Goal: Contribute content: Add original content to the website for others to see

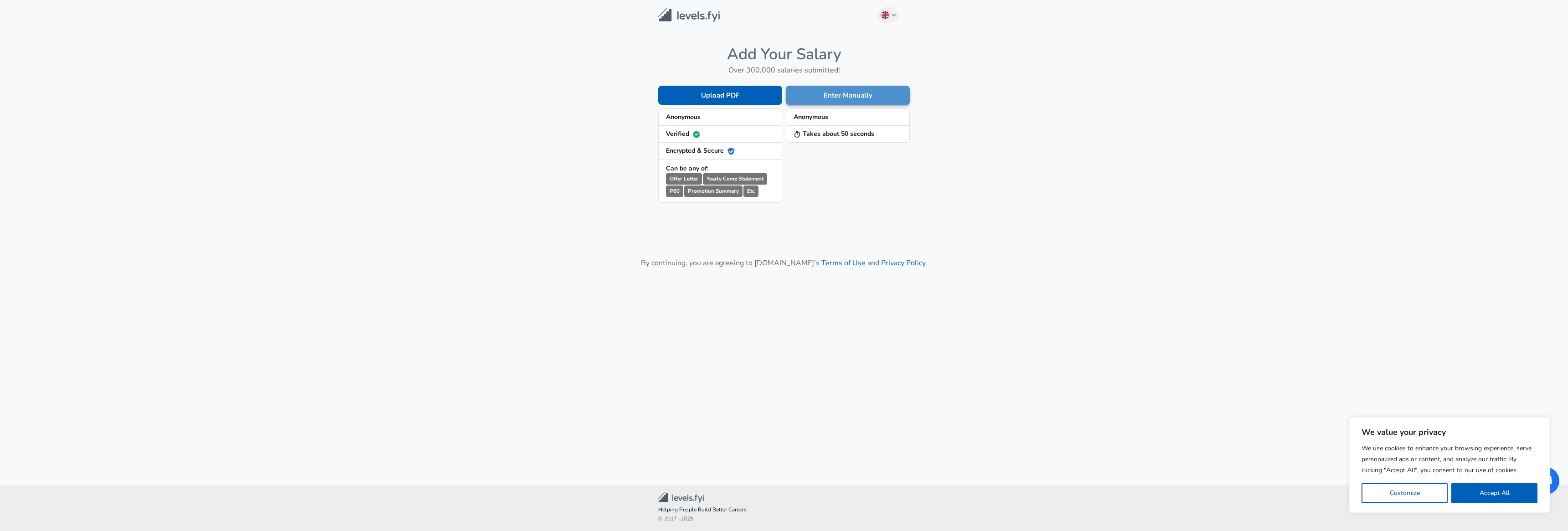
click at [847, 96] on button "Enter Manually" at bounding box center [848, 95] width 124 height 19
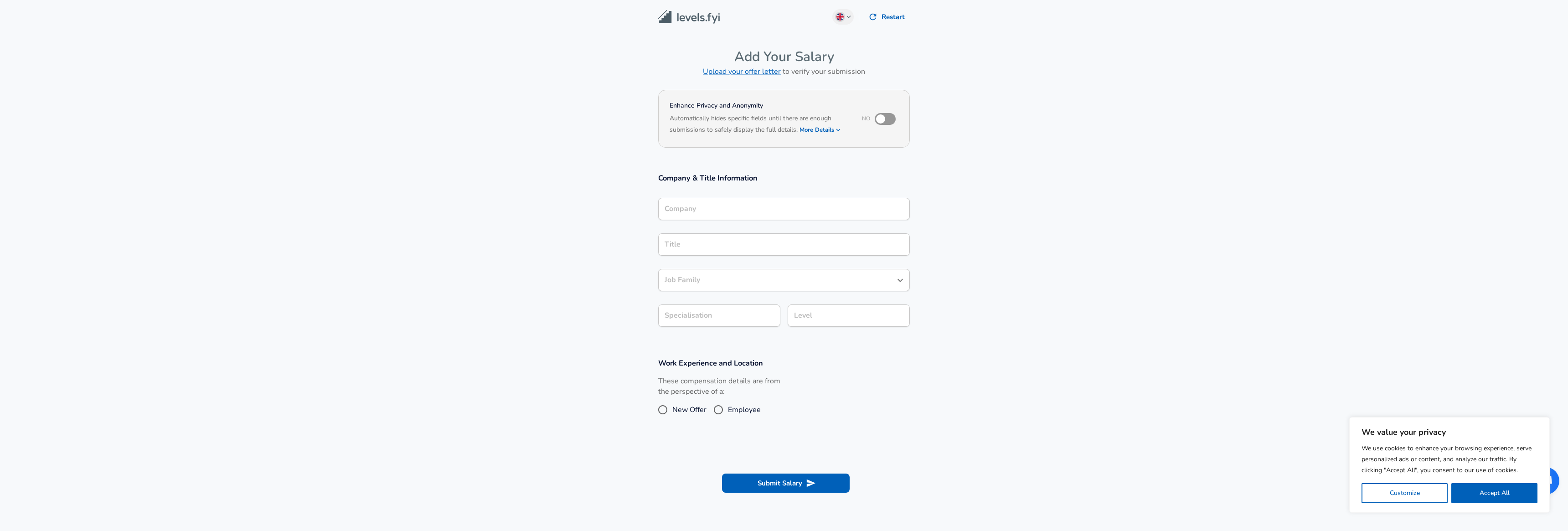
click at [741, 216] on div "Company" at bounding box center [783, 209] width 251 height 23
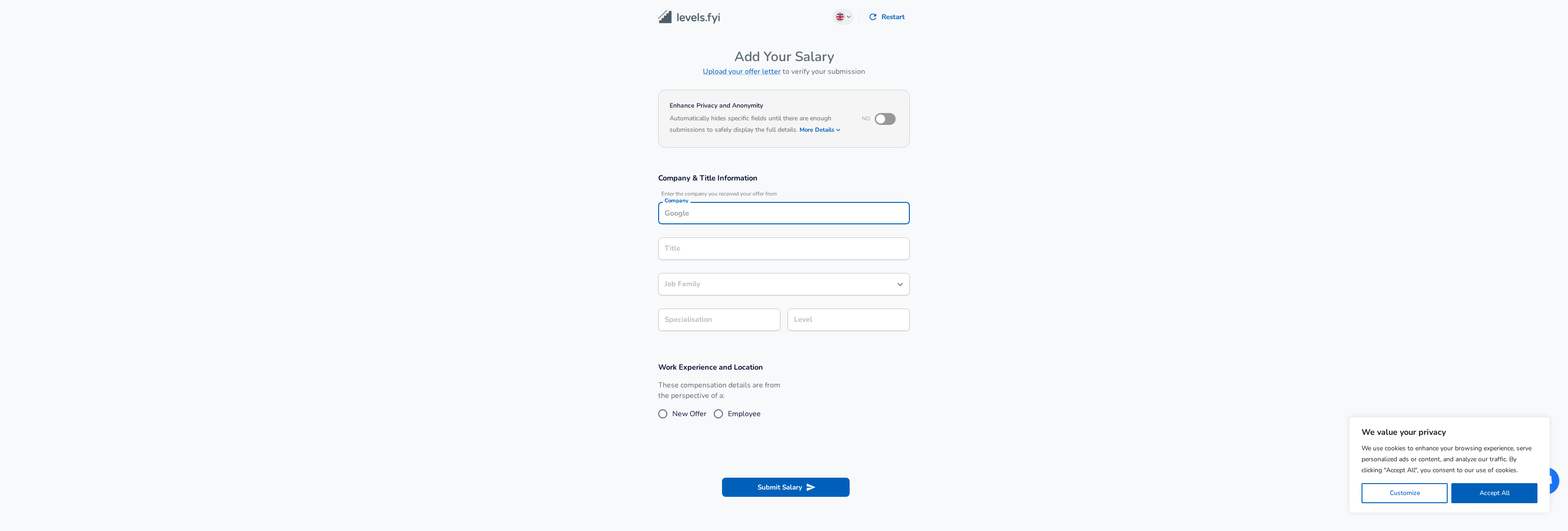
scroll to position [9, 0]
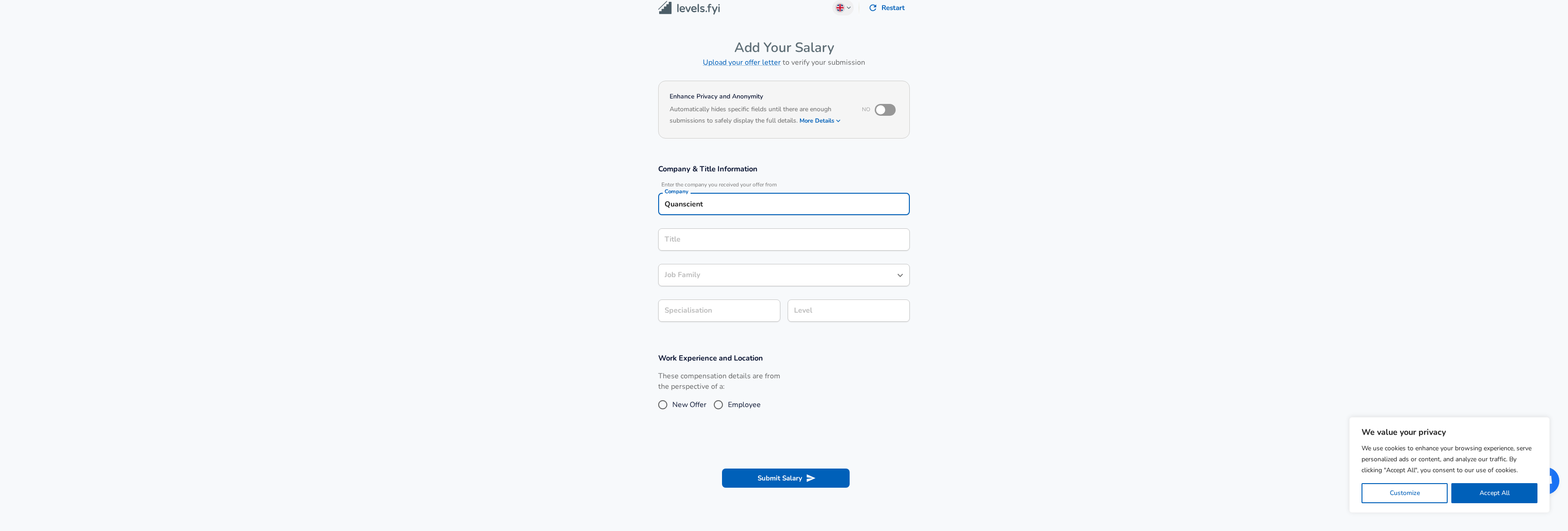
type input "Quanscient"
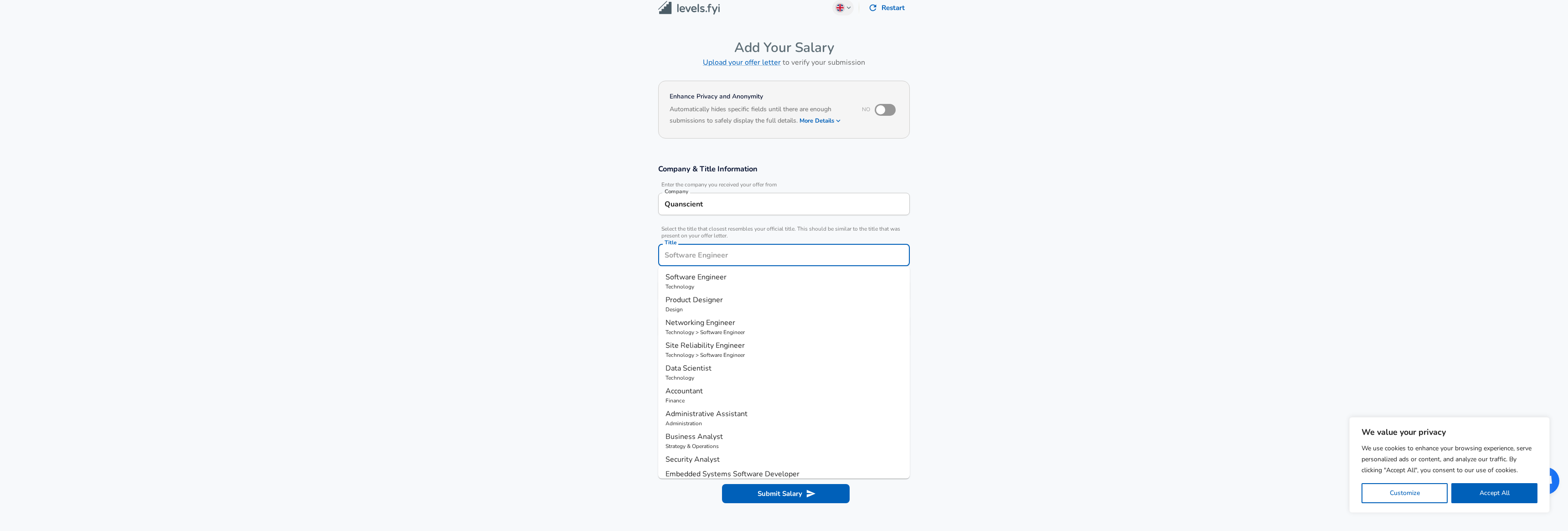
scroll to position [27, 0]
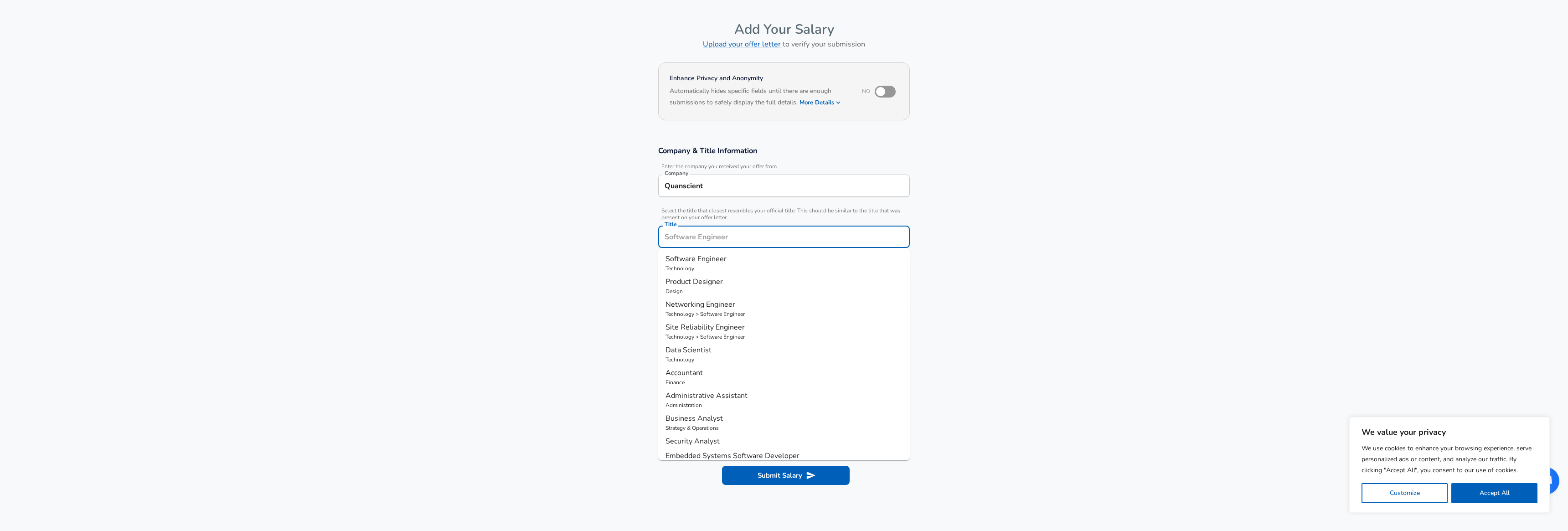
click at [739, 244] on div "Title" at bounding box center [783, 237] width 251 height 23
type input "Quantum algorithm researcher"
click at [590, 272] on section "Company & Title Information Enter the company you received your offer from Comp…" at bounding box center [784, 237] width 1568 height 205
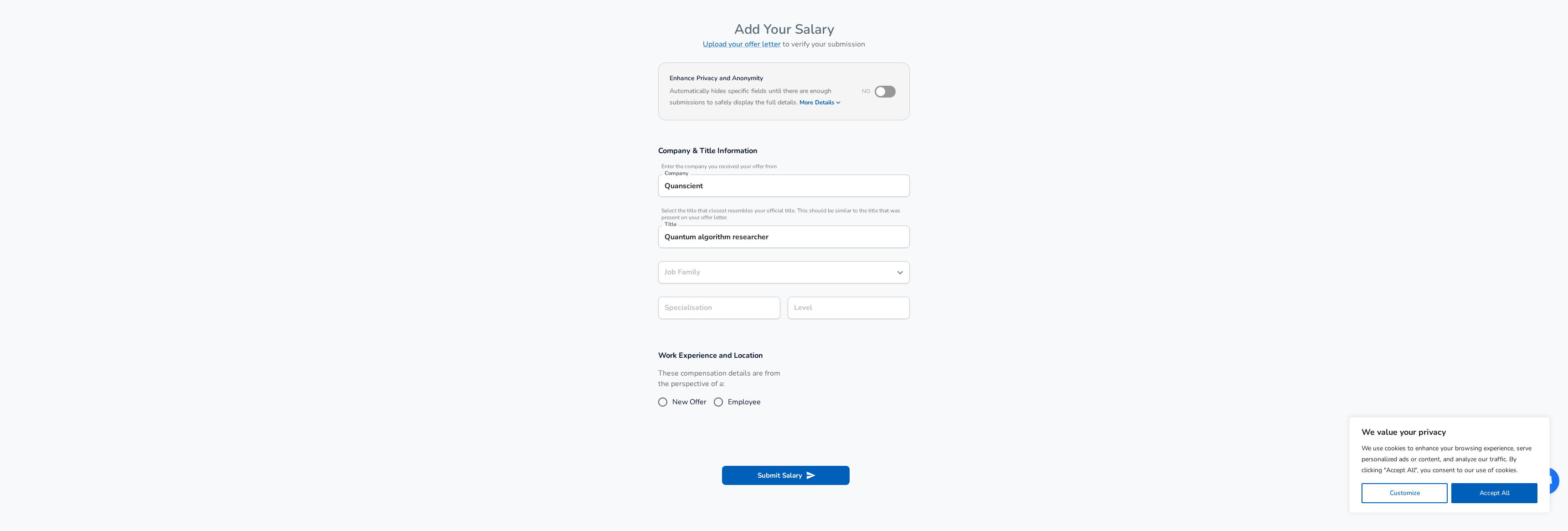
click at [699, 275] on input "Job Family" at bounding box center [777, 272] width 229 height 14
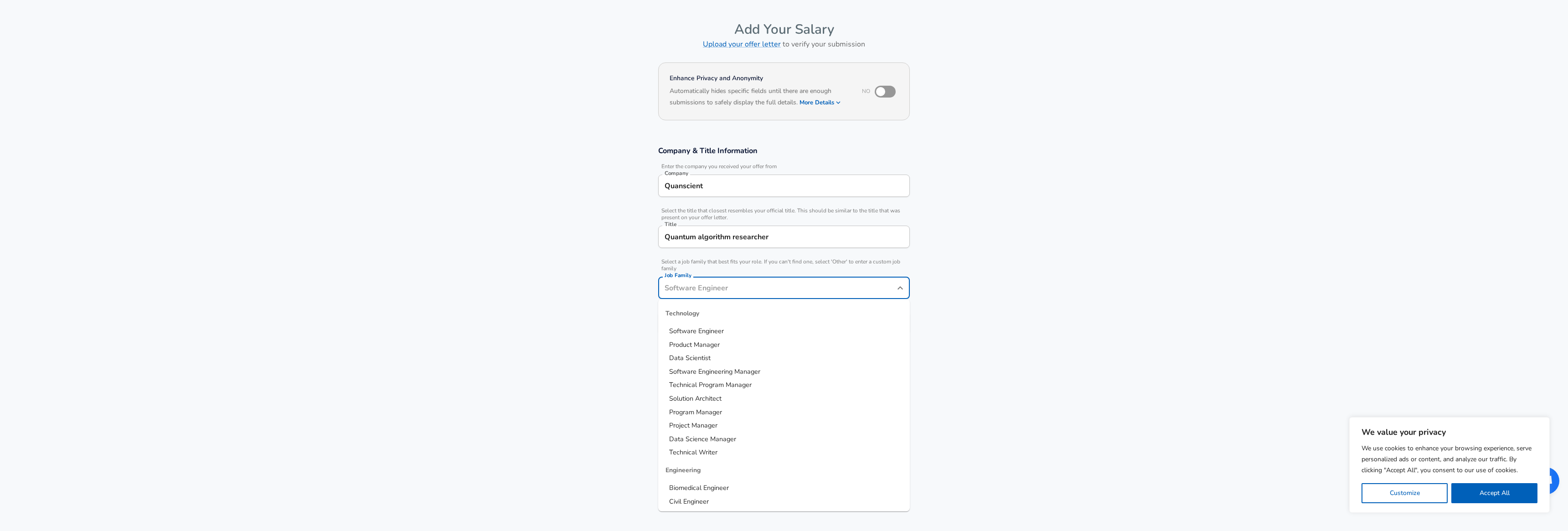
scroll to position [46, 0]
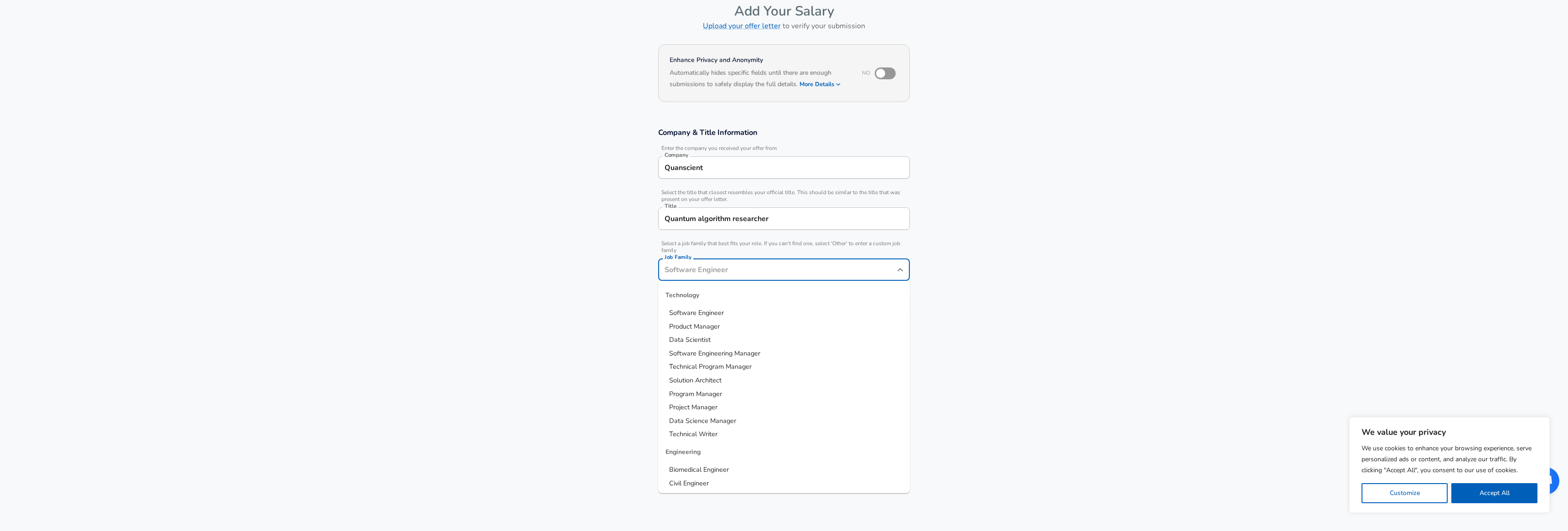
click at [704, 315] on span "Software Engineer" at bounding box center [696, 312] width 55 height 9
type input "Software Engineer"
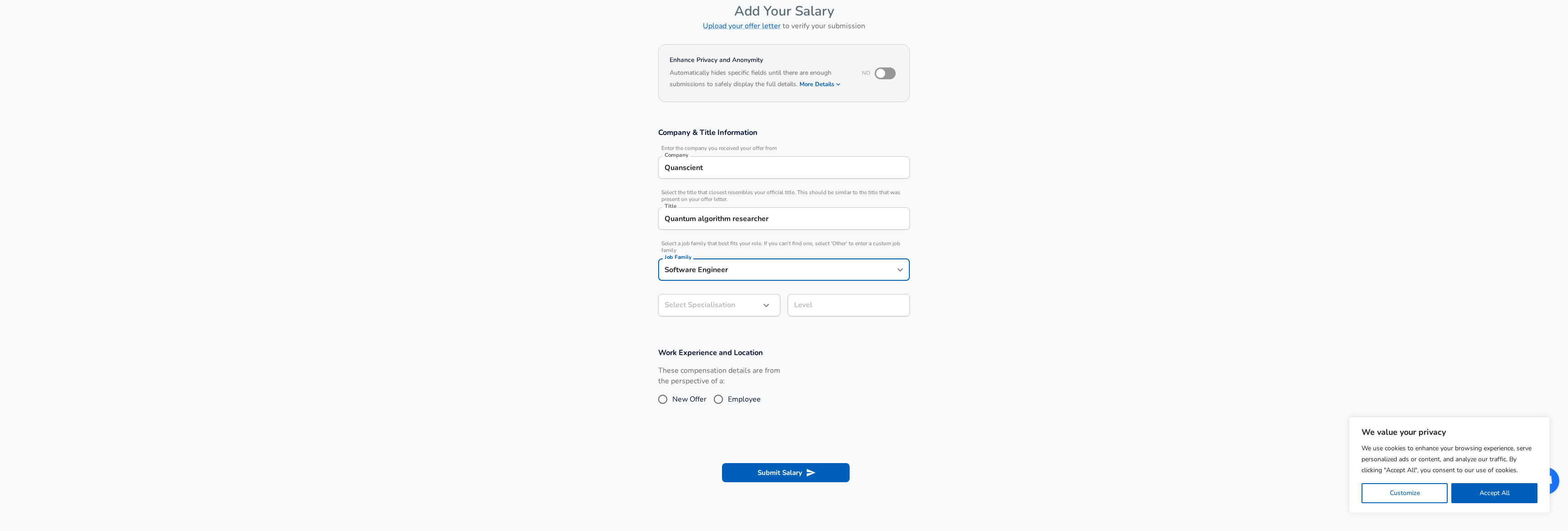
click at [707, 311] on body "We value your privacy We use cookies to enhance your browsing experience, serve…" at bounding box center [784, 220] width 1568 height 531
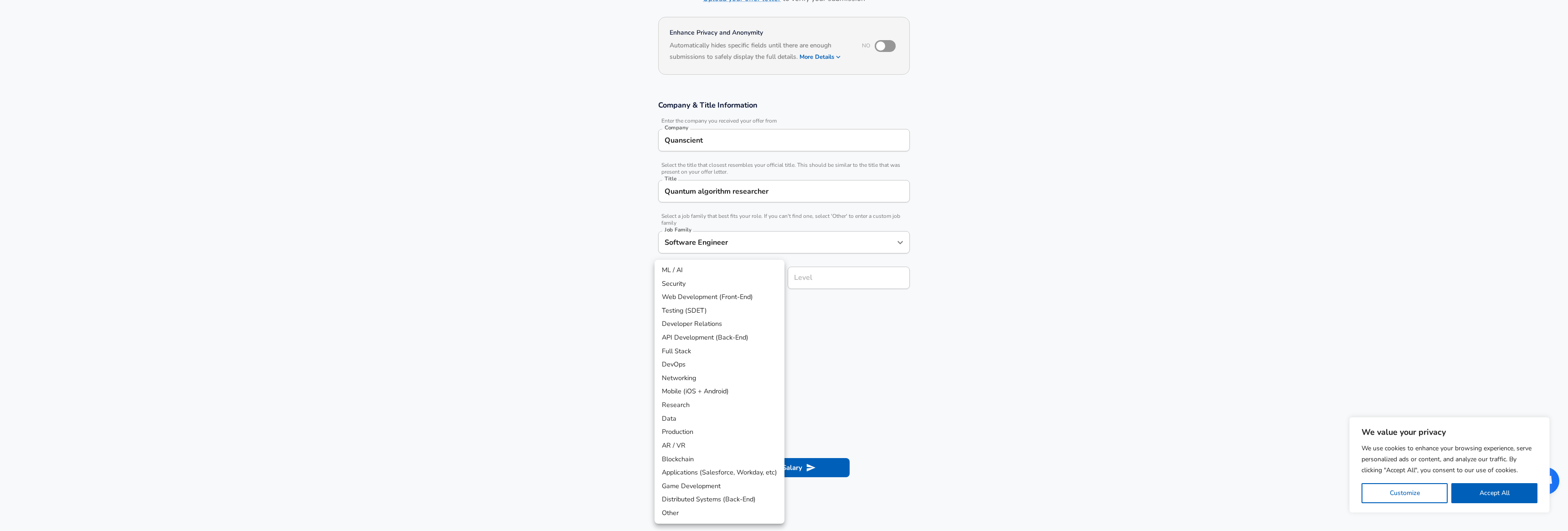
click at [701, 398] on li "Research" at bounding box center [719, 405] width 130 height 13
type input "Research"
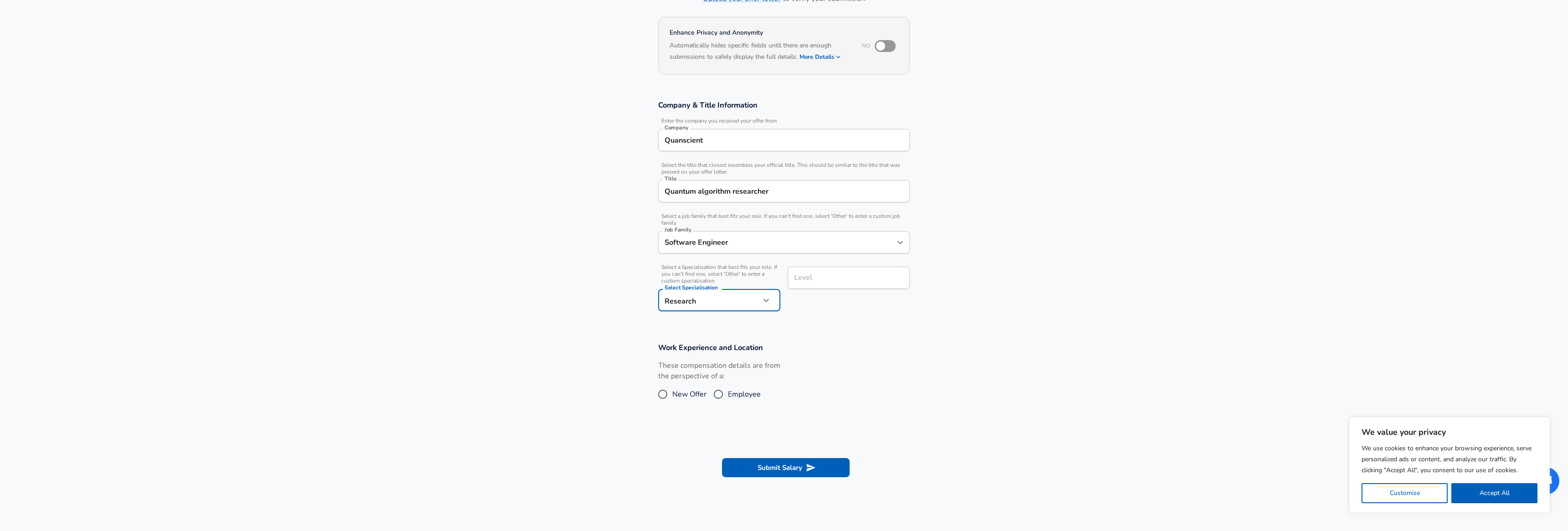
click at [721, 396] on input "Employee" at bounding box center [718, 395] width 19 height 15
radio input "true"
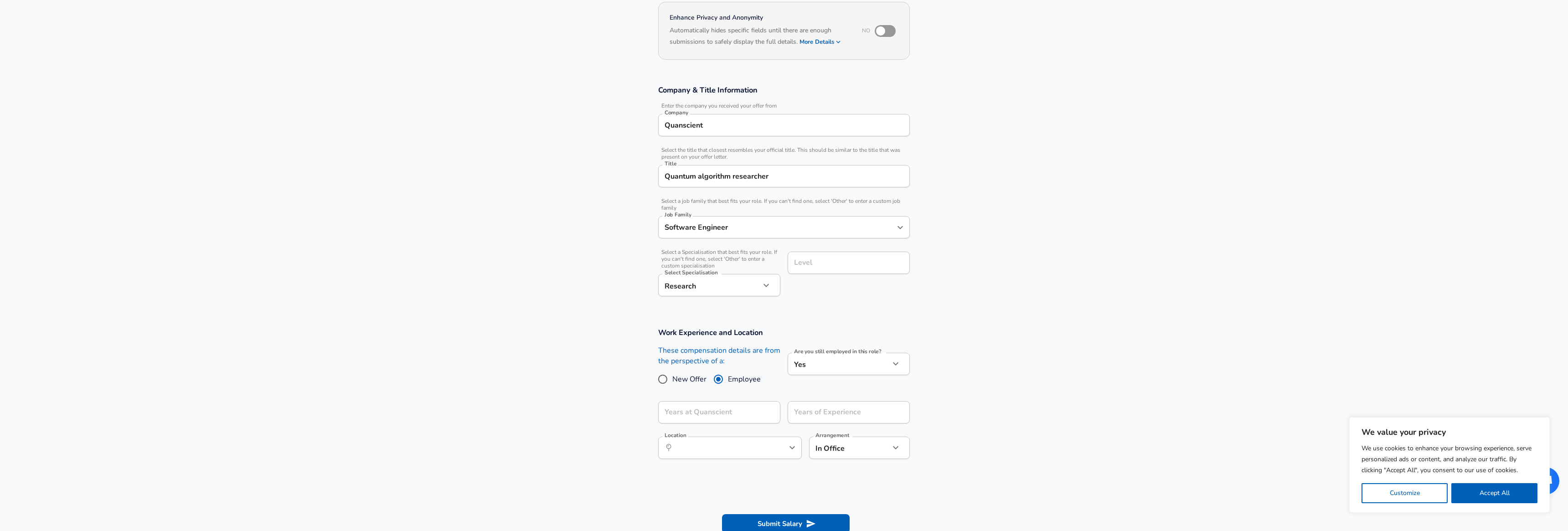
scroll to position [107, 0]
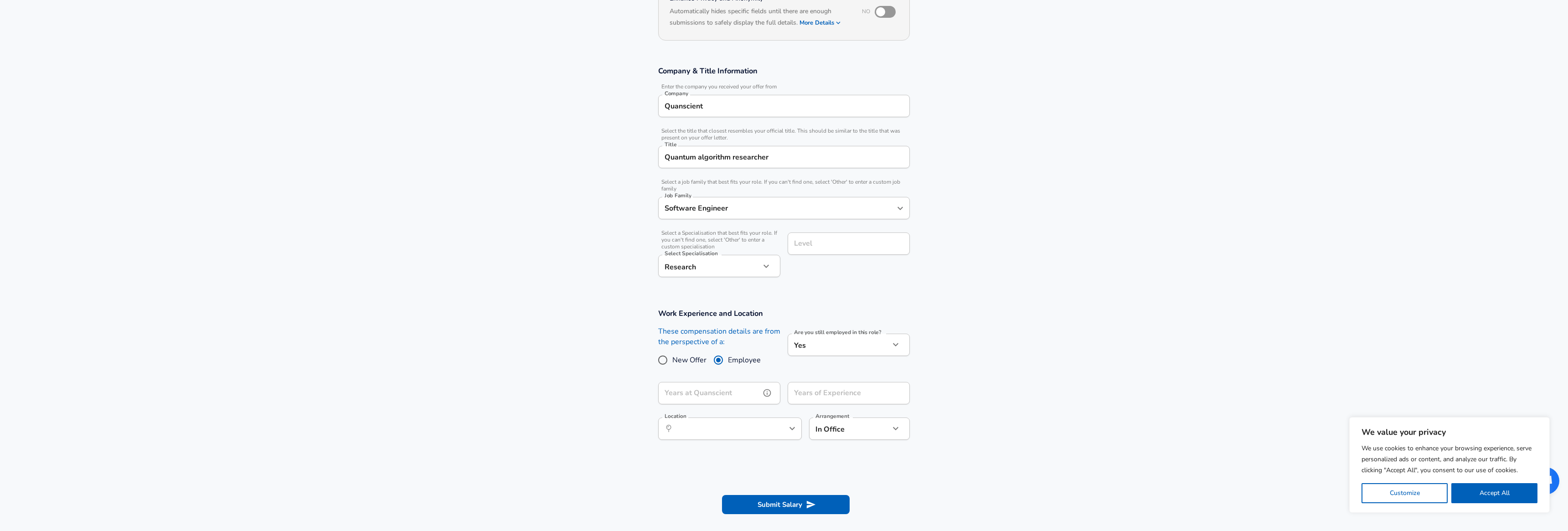
click at [719, 397] on input "Years at Quanscient" at bounding box center [709, 393] width 102 height 23
type input "3"
click at [810, 400] on input "Years of Experience" at bounding box center [839, 393] width 102 height 23
type input "3"
click at [628, 431] on section "Work Experience and Location These compensation details are from the perspectiv…" at bounding box center [784, 396] width 1568 height 198
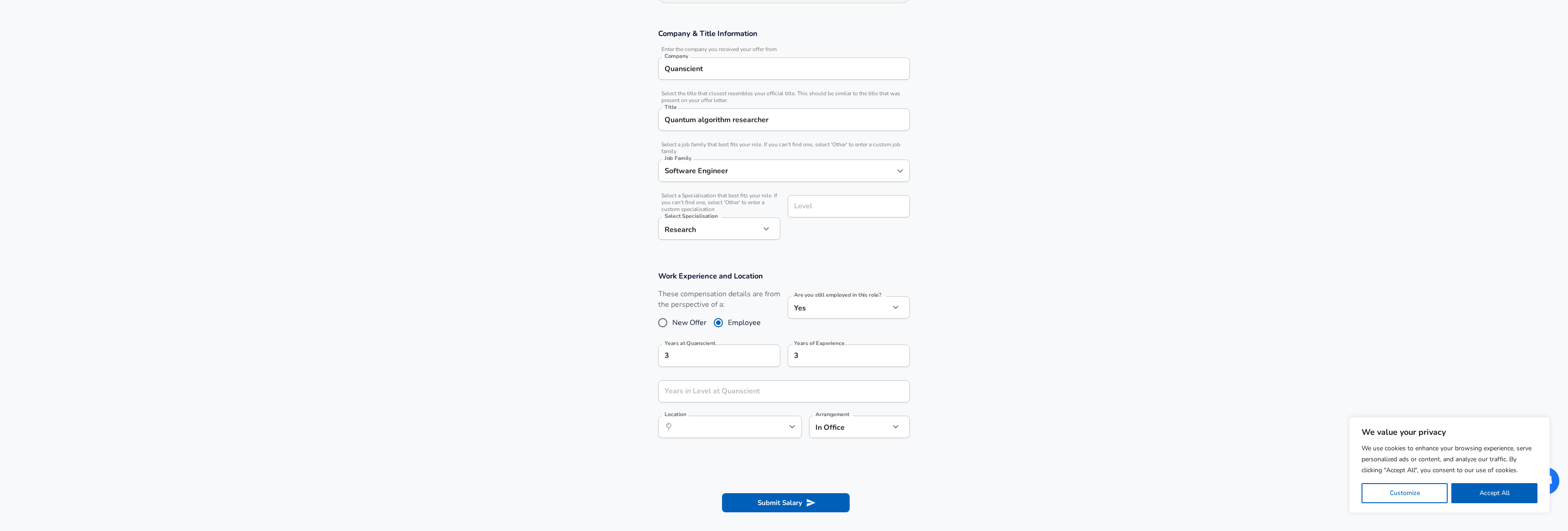
scroll to position [189, 0]
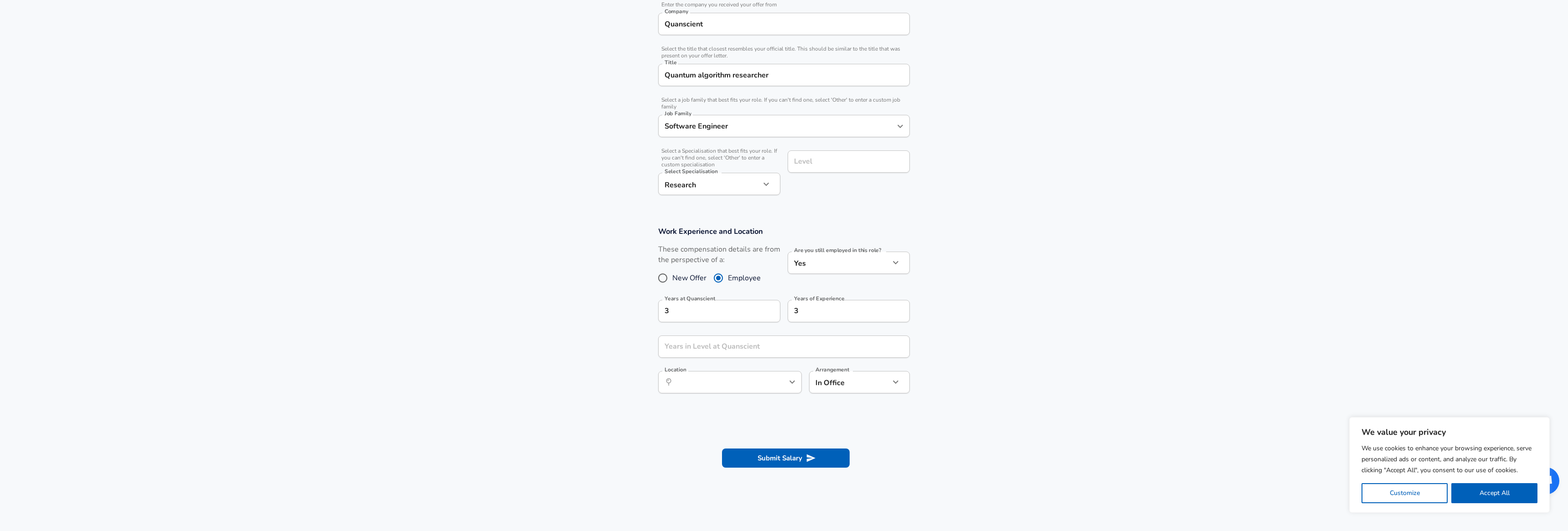
click at [825, 342] on body "We value your privacy We use cookies to enhance your browsing experience, serve…" at bounding box center [784, 76] width 1568 height 531
click at [833, 404] on li "Fully Remote" at bounding box center [859, 404] width 100 height 13
type input "remote"
click at [810, 455] on icon "submit" at bounding box center [811, 458] width 9 height 8
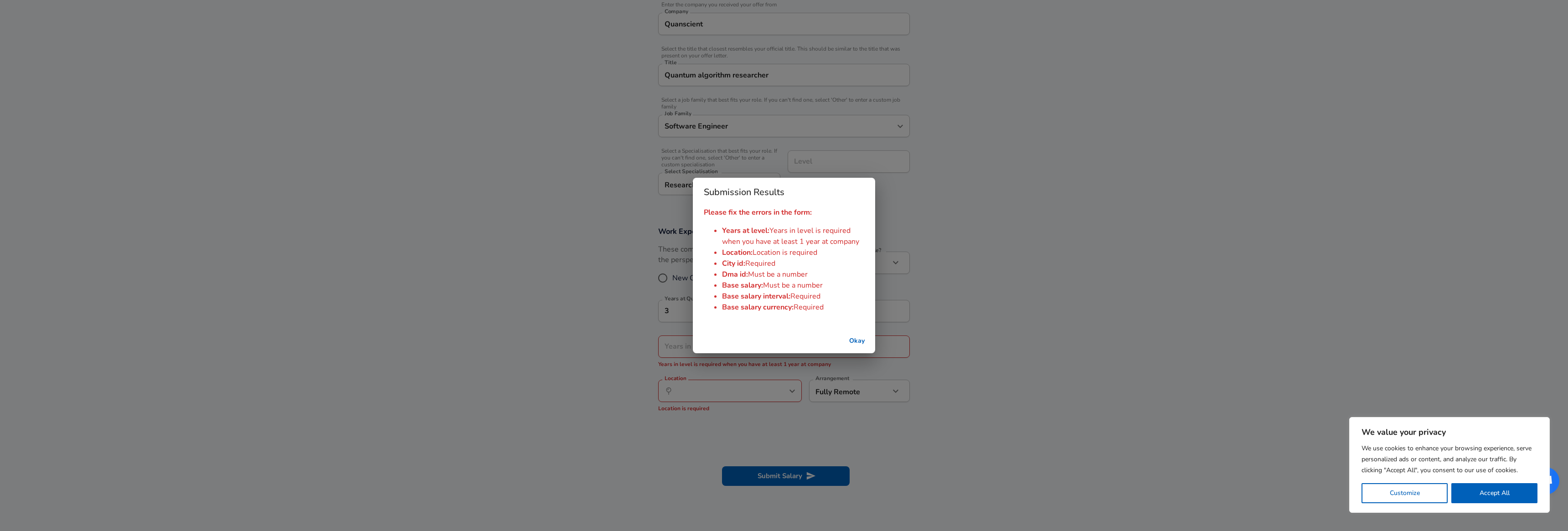
click at [852, 340] on button "Okay" at bounding box center [857, 342] width 29 height 17
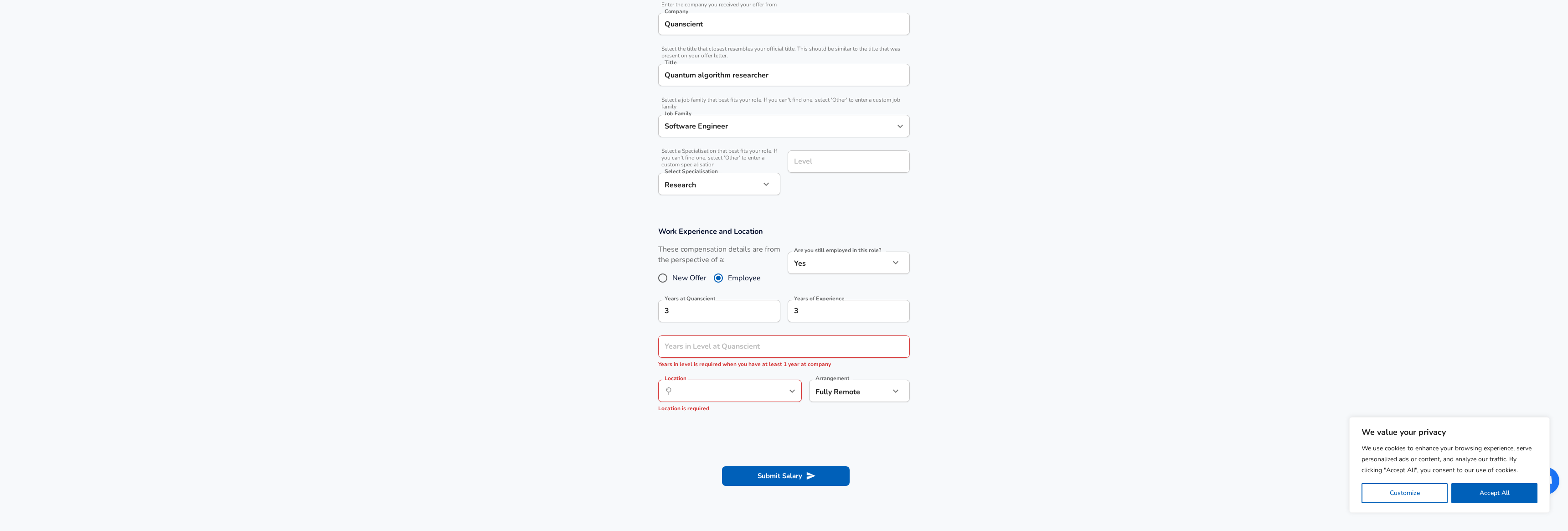
click at [776, 386] on button "help" at bounding box center [777, 391] width 13 height 13
click at [731, 409] on li "Espoo , [GEOGRAPHIC_DATA], [GEOGRAPHIC_DATA]" at bounding box center [730, 417] width 144 height 23
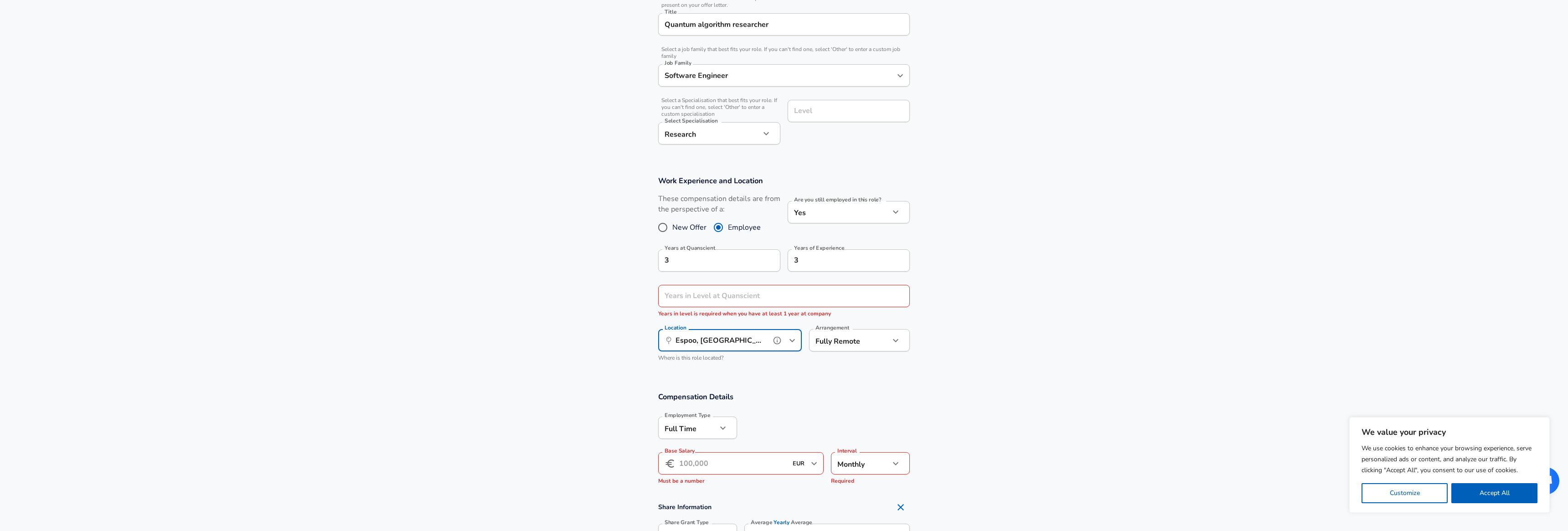
scroll to position [306, 0]
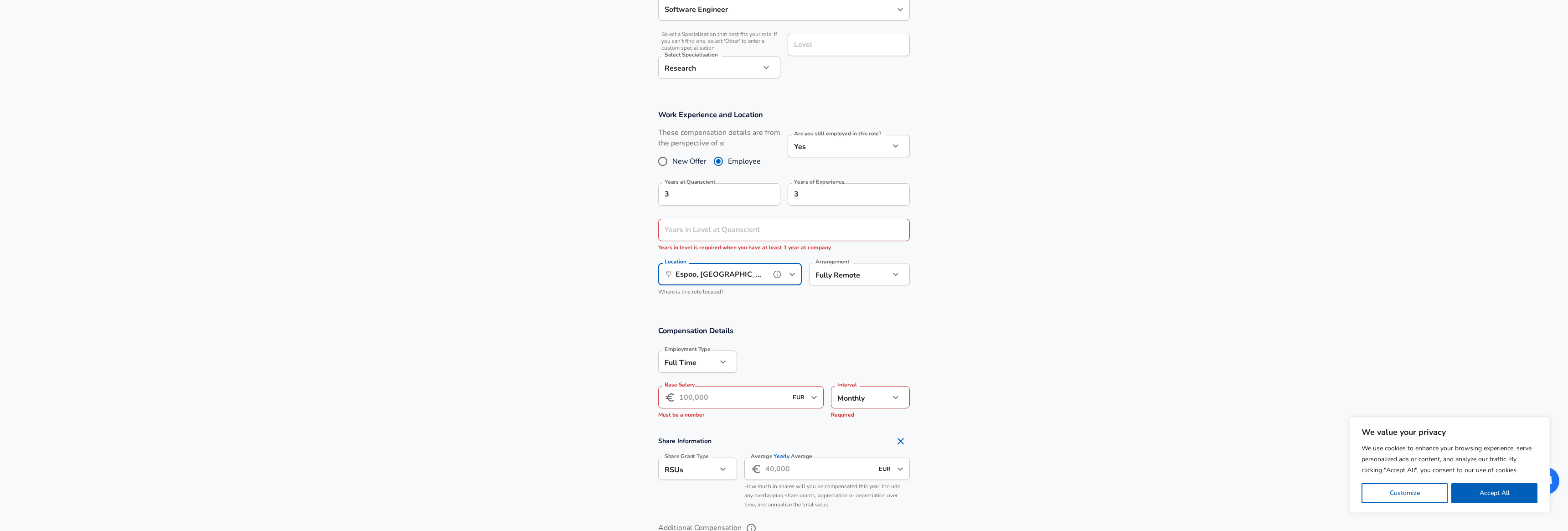
type input "Espoo, [GEOGRAPHIC_DATA], [GEOGRAPHIC_DATA]"
click at [719, 397] on input "Base Salary" at bounding box center [733, 397] width 108 height 23
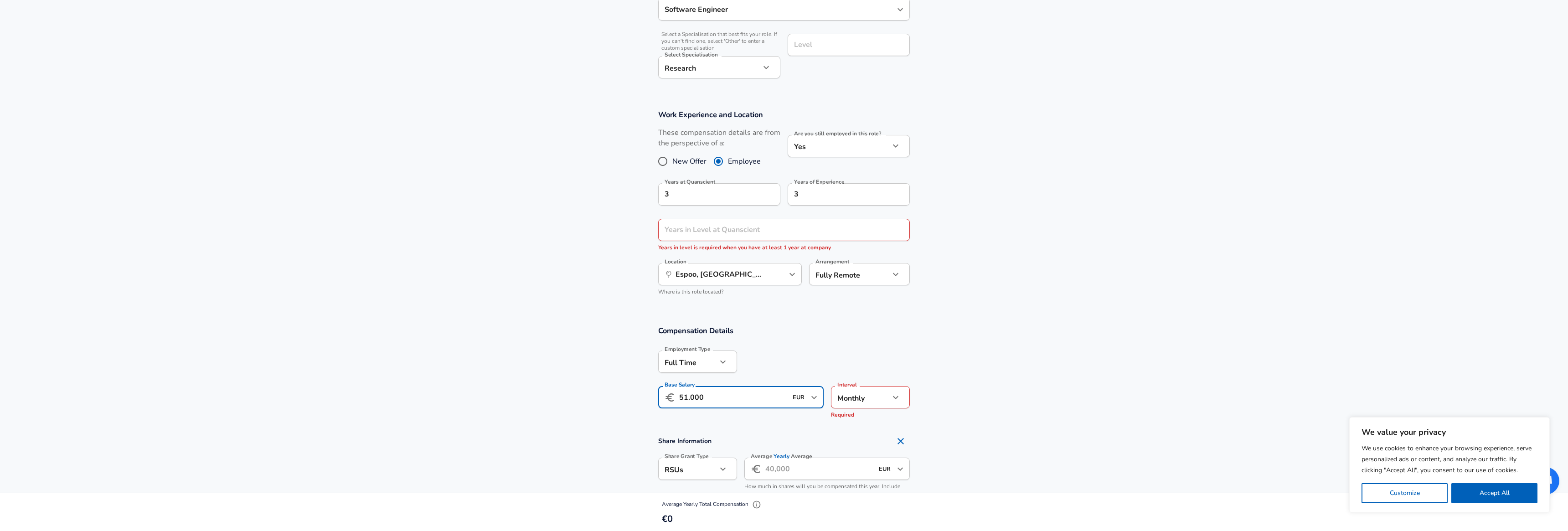
type input "51.000"
click at [853, 420] on li "Annually" at bounding box center [870, 419] width 79 height 13
type input "yearly"
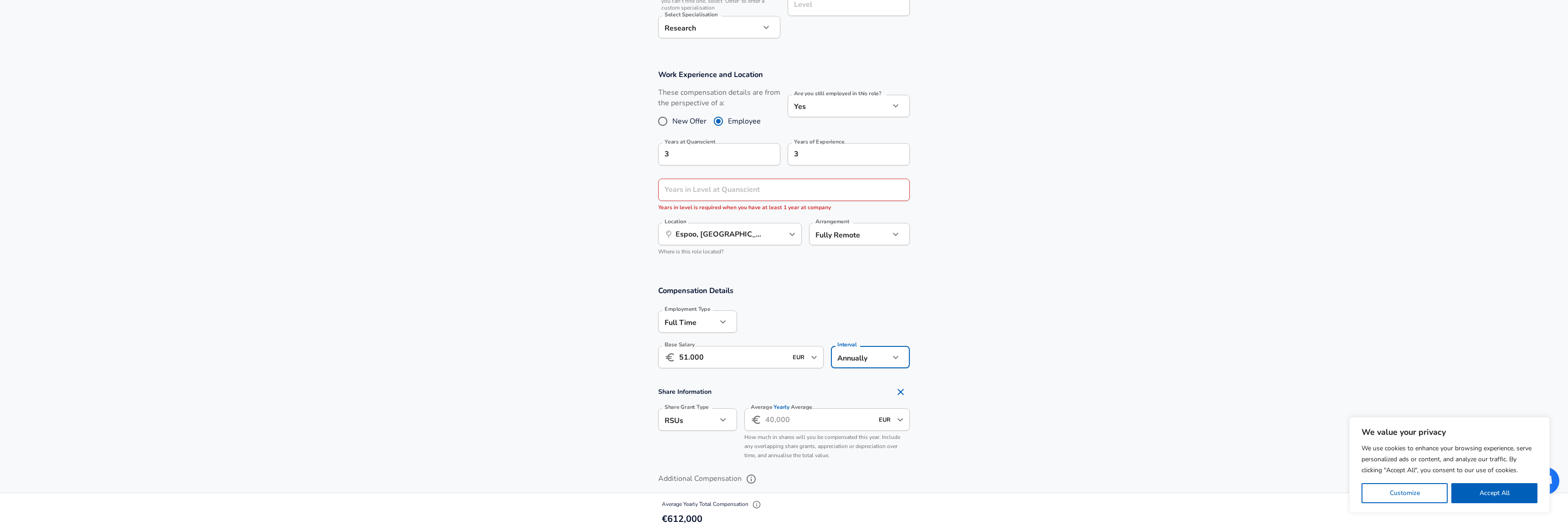
scroll to position [395, 0]
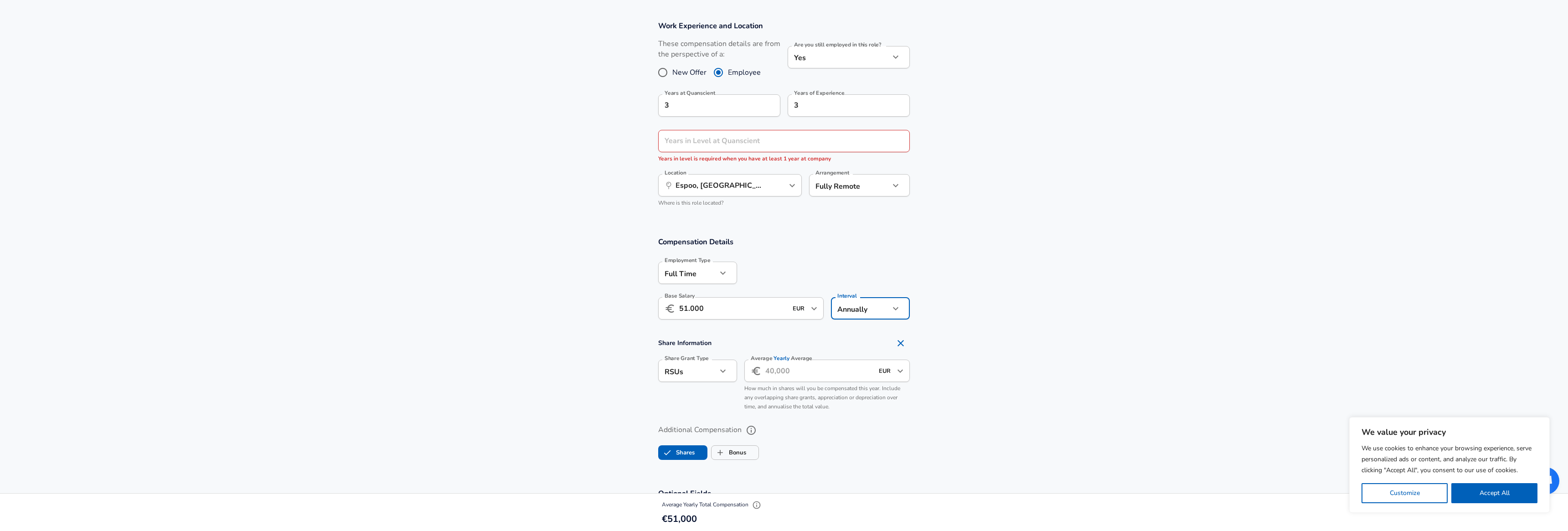
click at [729, 373] on button "button" at bounding box center [723, 371] width 15 height 15
click at [729, 372] on div at bounding box center [784, 266] width 1568 height 531
click at [727, 372] on icon "button" at bounding box center [723, 371] width 11 height 11
click at [727, 393] on li "Options" at bounding box center [698, 393] width 79 height 13
type input "option"
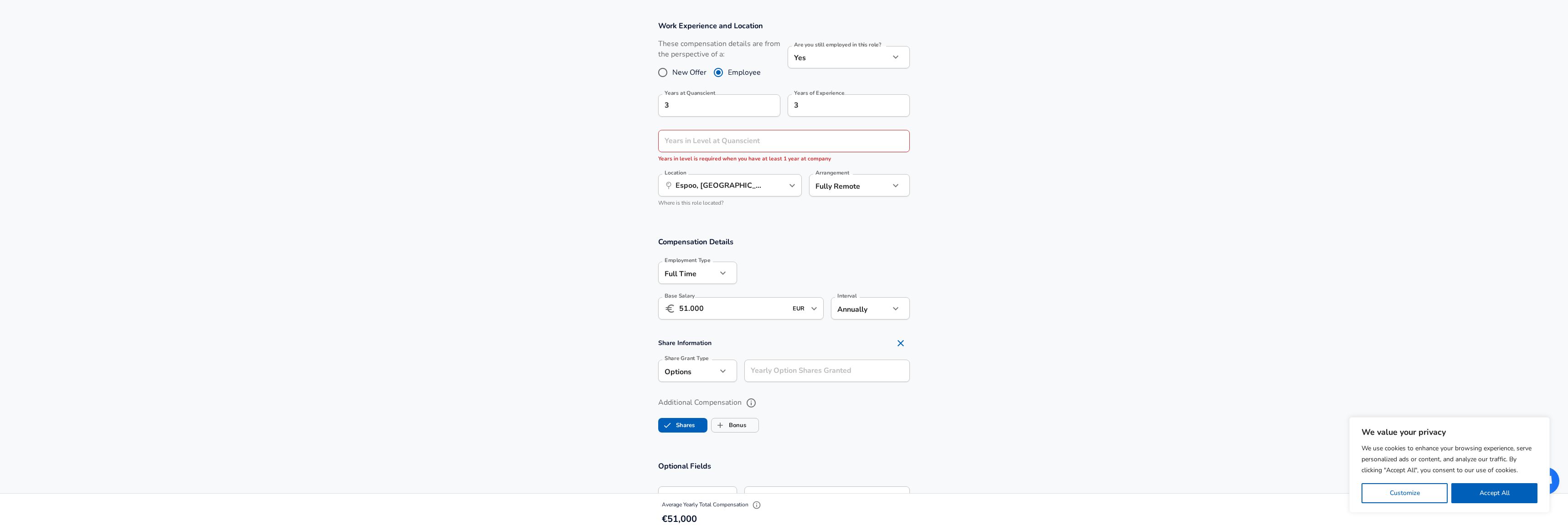
click at [769, 376] on input "Yearly Option Shares Granted" at bounding box center [827, 371] width 166 height 23
type input "1"
type input "3,000"
click at [769, 376] on input "3,000" at bounding box center [827, 371] width 166 height 23
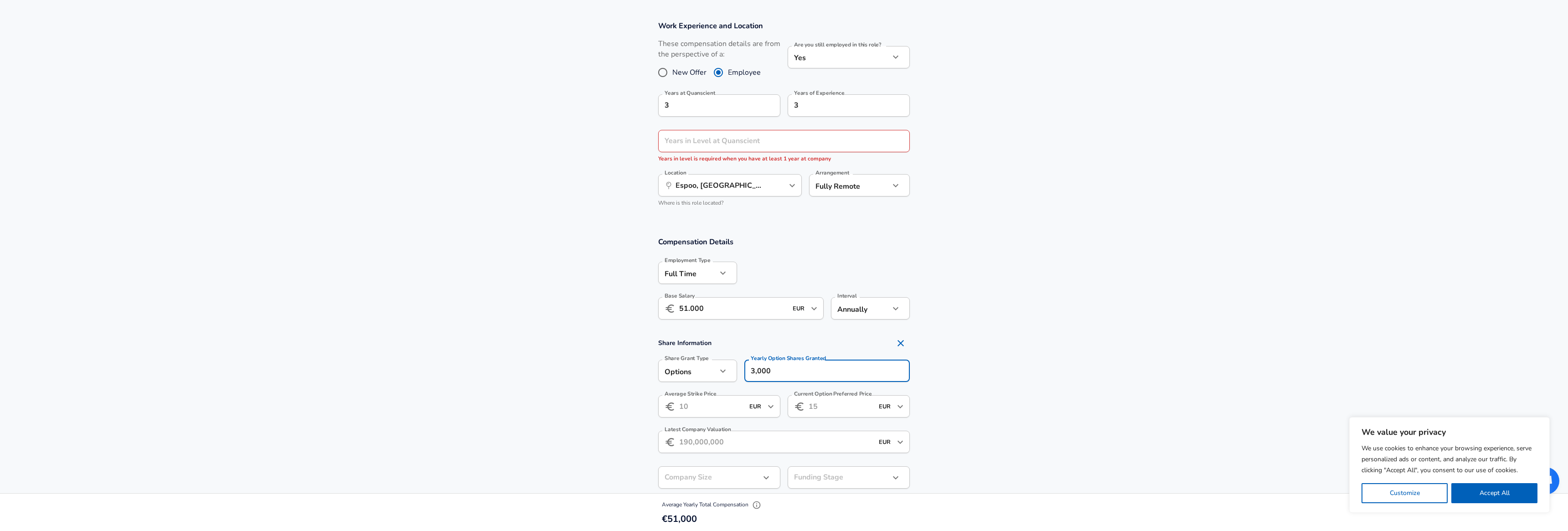
select select "en"
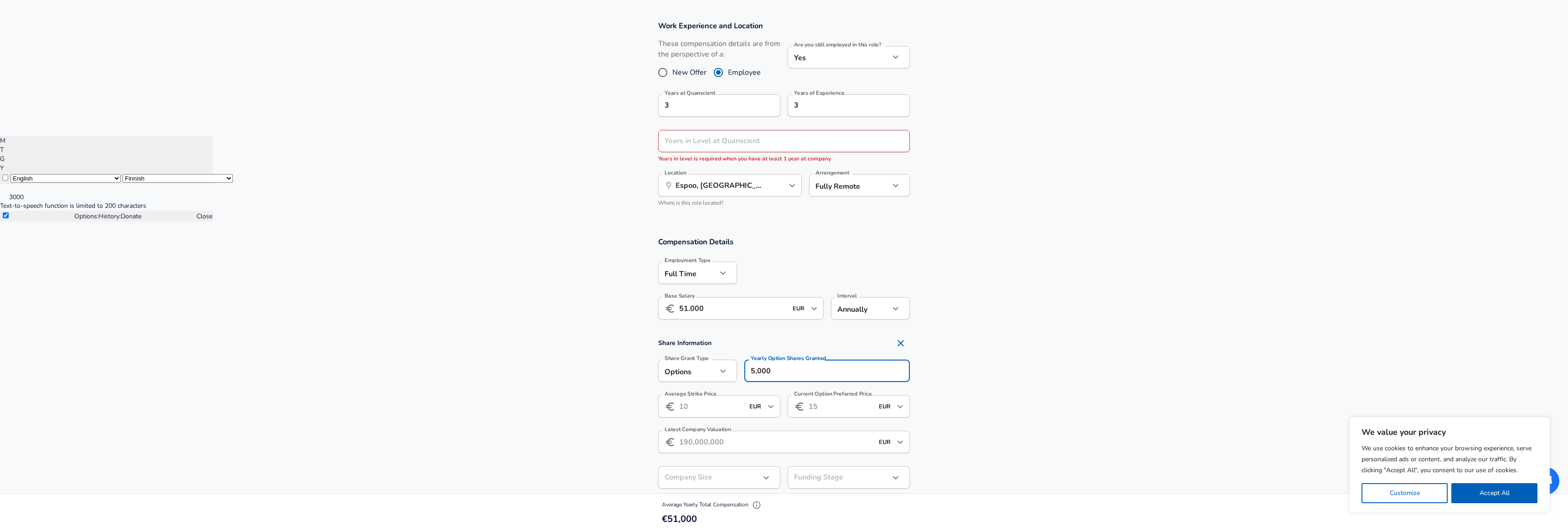
type input "5,000"
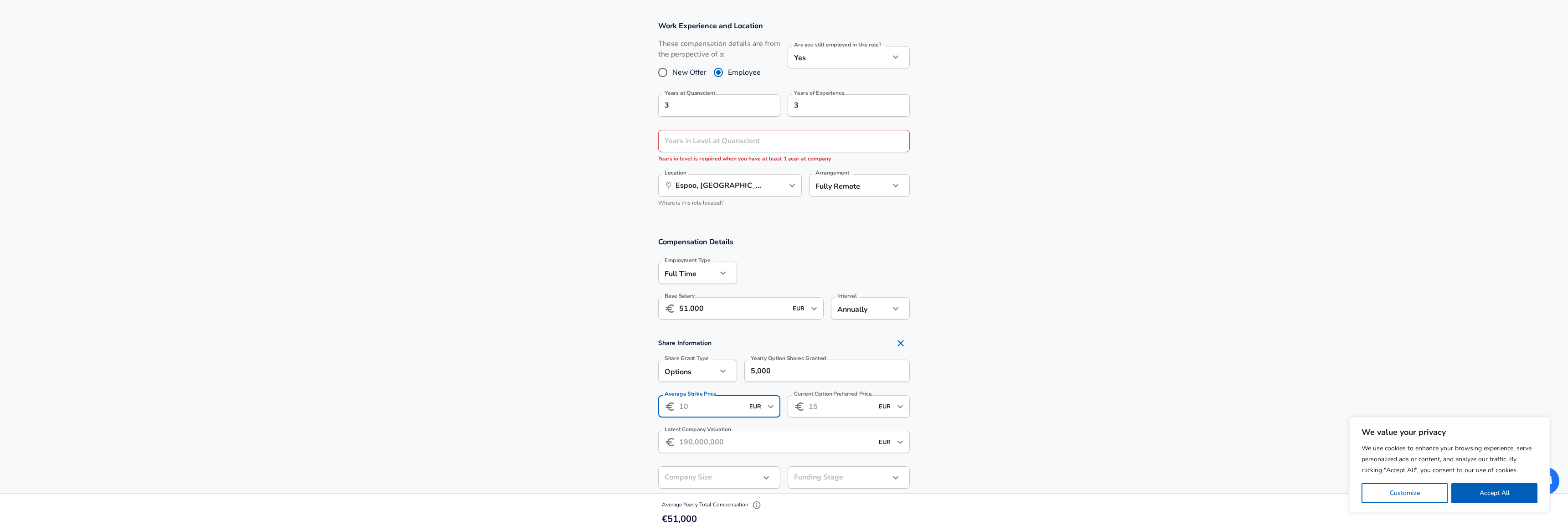
click at [723, 409] on input "Average Strike Price" at bounding box center [712, 406] width 65 height 23
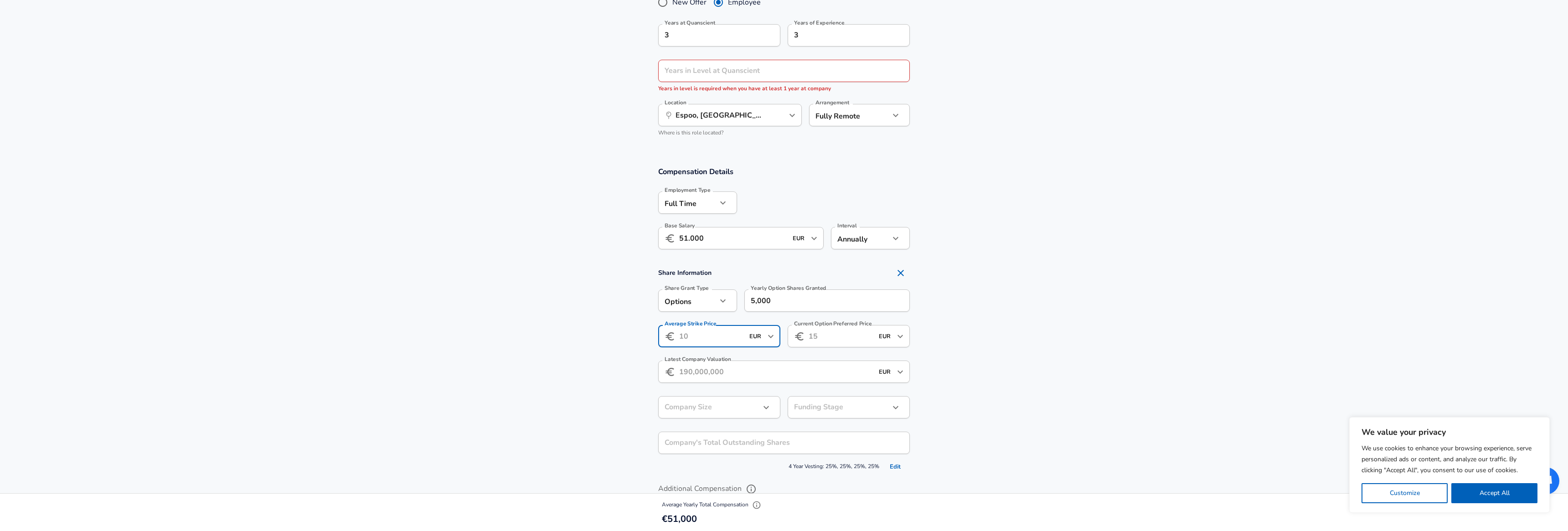
scroll to position [466, 0]
type input "0,6"
click at [805, 340] on div "​ EUR ​ Current Option Preferred Price" at bounding box center [849, 335] width 122 height 23
type input "0,6"
click at [730, 339] on input "0,6" at bounding box center [712, 335] width 65 height 23
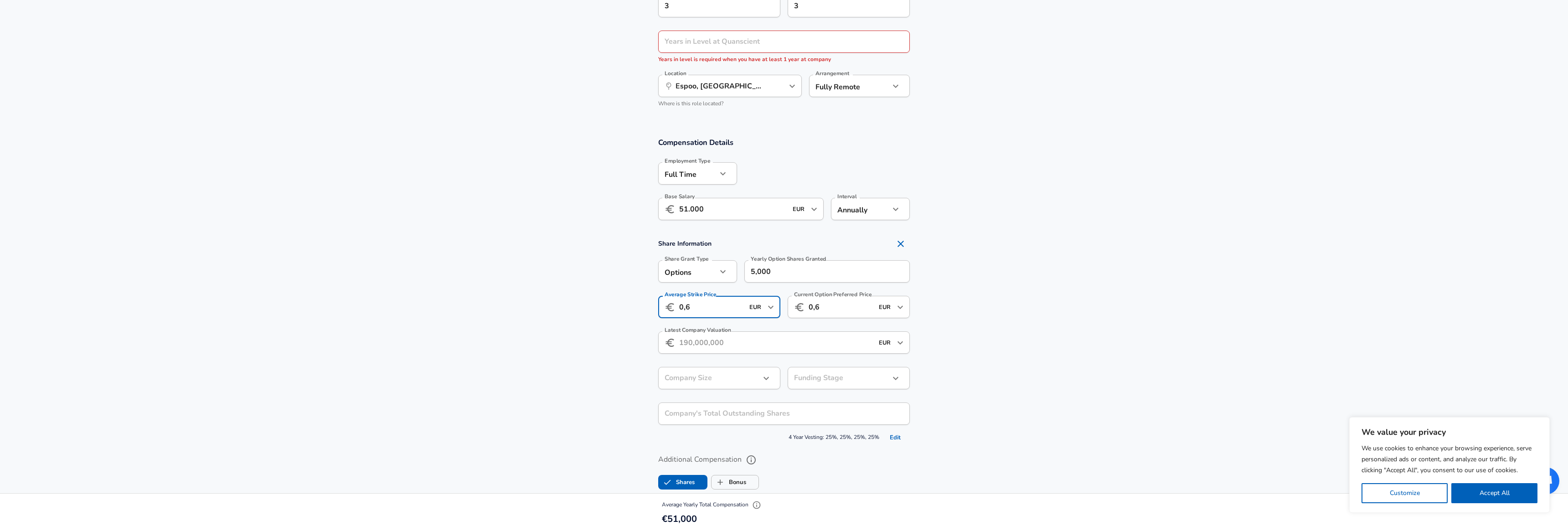
scroll to position [495, 0]
click at [738, 347] on input "Latest Company Valuation" at bounding box center [776, 342] width 194 height 23
click at [688, 479] on label "Shares" at bounding box center [676, 482] width 36 height 17
checkbox input "false"
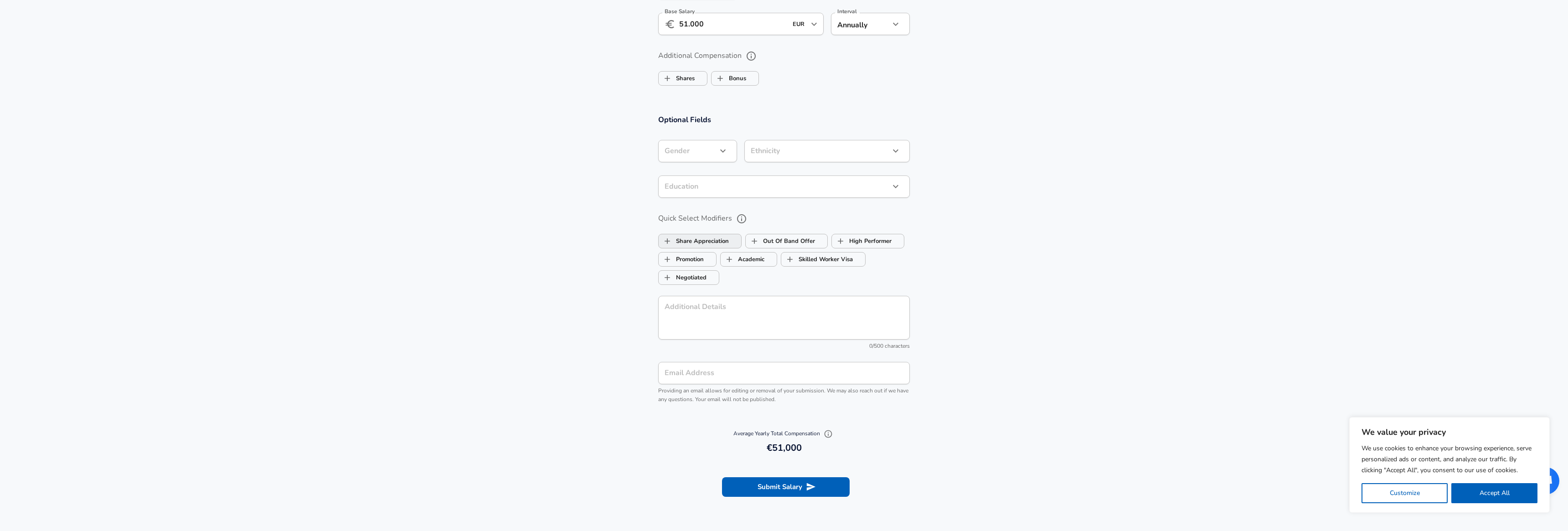
scroll to position [703, 0]
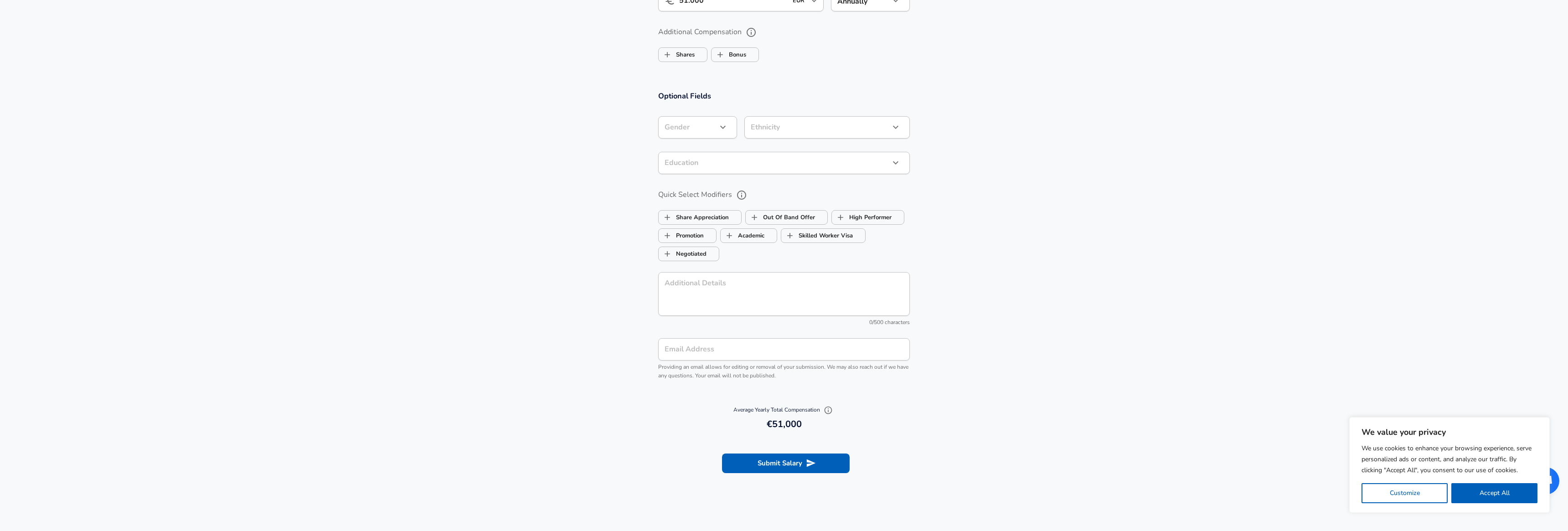
click at [744, 452] on section "Submit Salary" at bounding box center [784, 462] width 1568 height 51
click at [744, 463] on button "Submit Salary" at bounding box center [786, 463] width 128 height 19
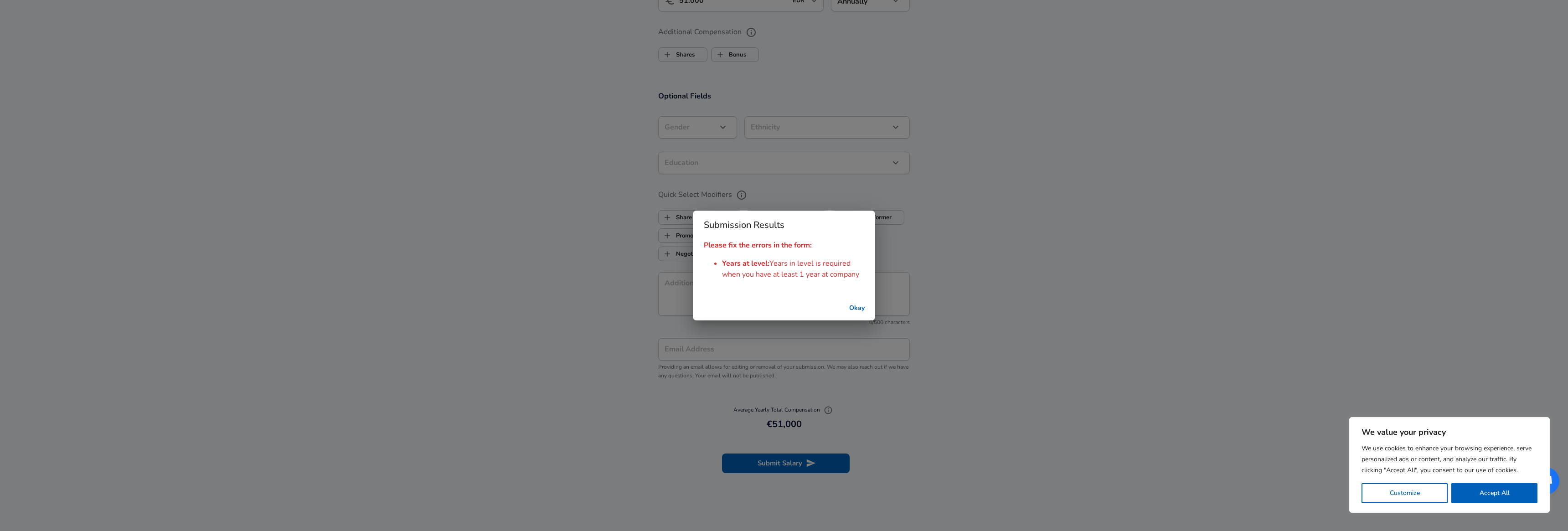
click at [854, 304] on button "Okay" at bounding box center [857, 309] width 29 height 17
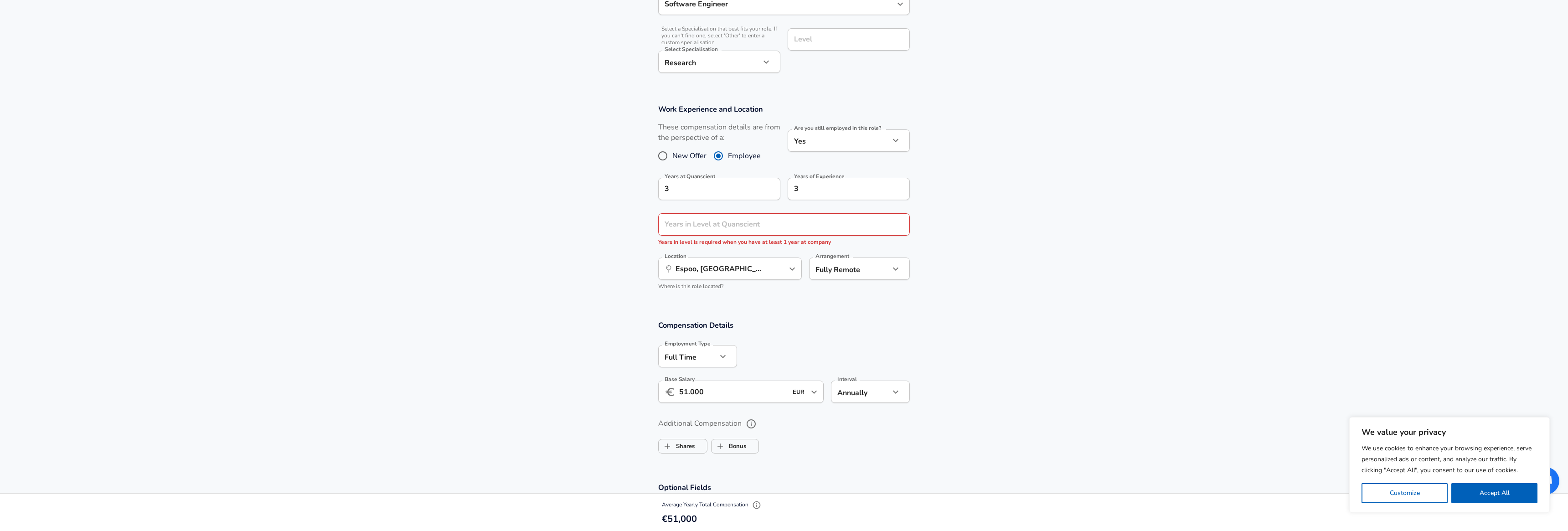
scroll to position [216, 0]
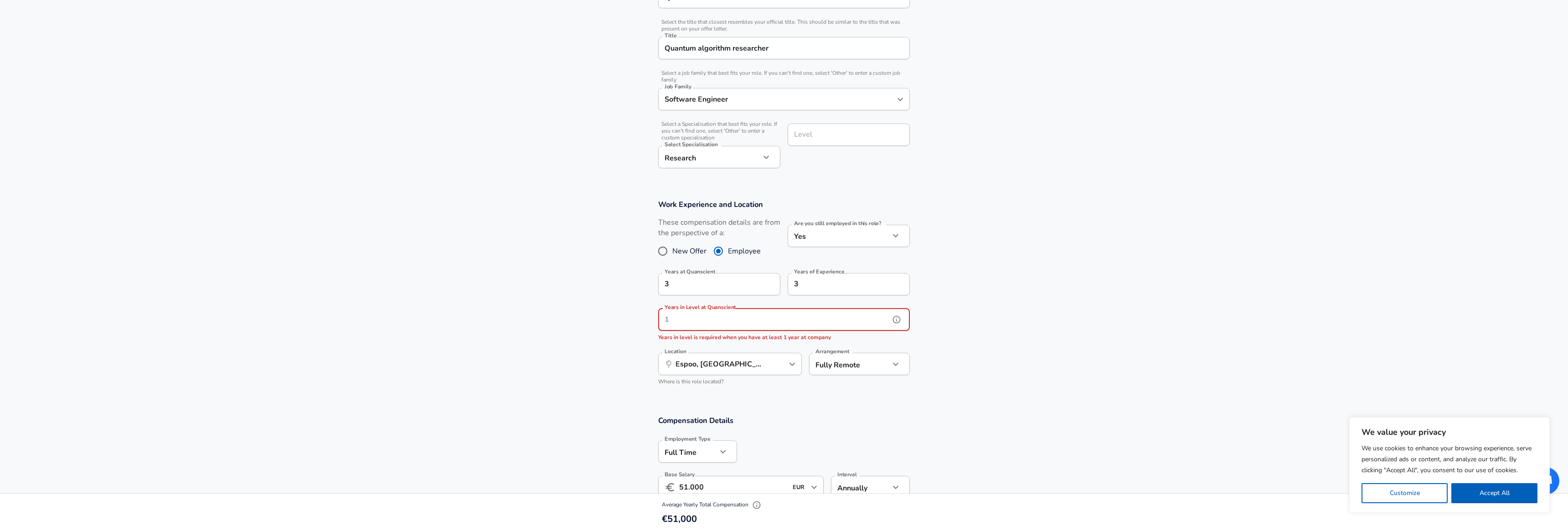
click at [795, 318] on input "Years in Level at Quanscient" at bounding box center [774, 320] width 231 height 23
type input "3"
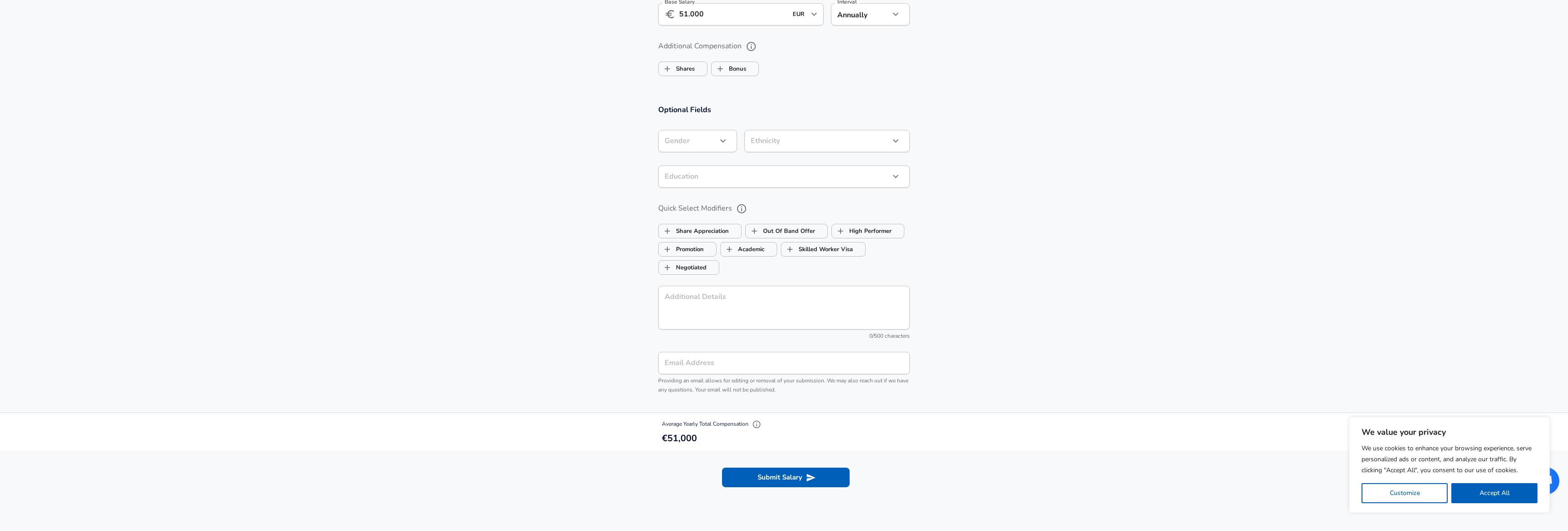
scroll to position [839, 0]
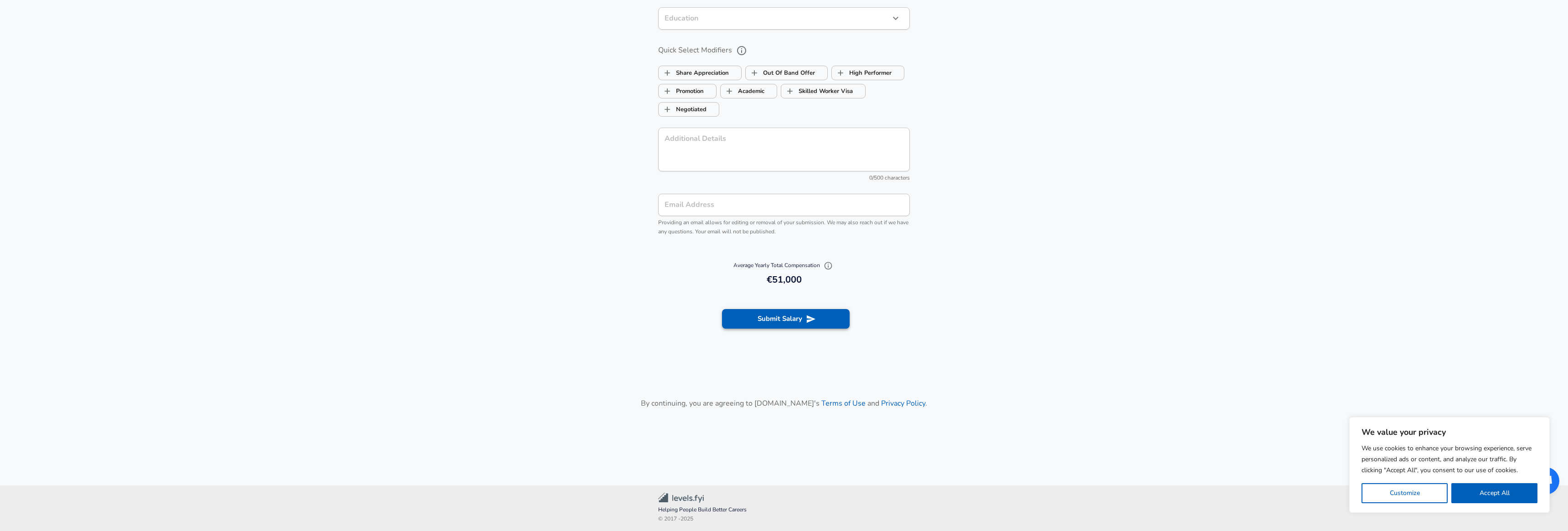
type input "1"
click at [792, 320] on button "Submit Salary" at bounding box center [786, 318] width 128 height 19
